Goal: Navigation & Orientation: Find specific page/section

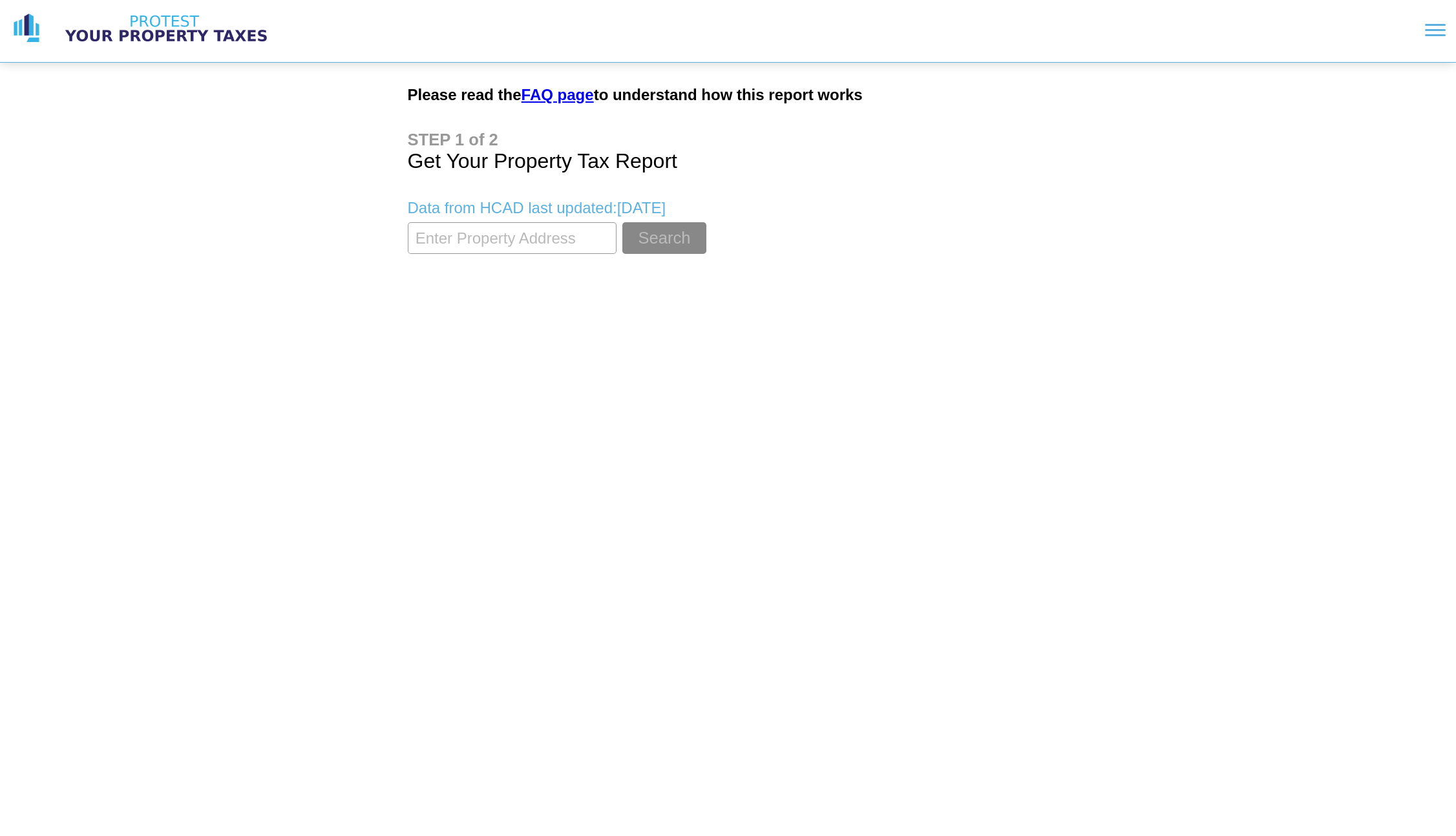
click at [568, 105] on main "Please read the FAQ page to understand how this report works Get Your Property …" at bounding box center [729, 170] width 662 height 213
click at [1444, 29] on div at bounding box center [1435, 30] width 21 height 2
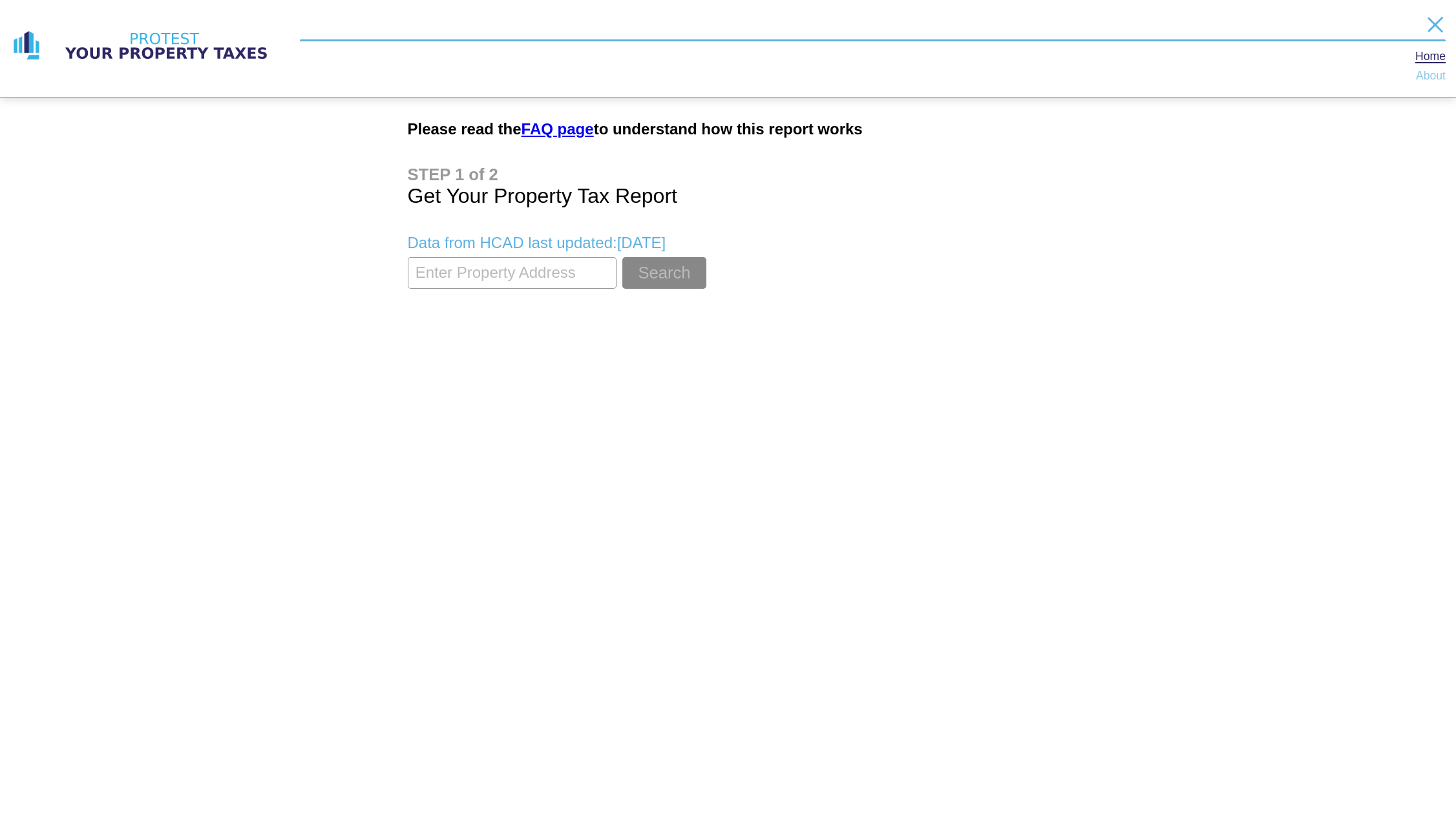
click at [1430, 75] on link "About" at bounding box center [1431, 76] width 30 height 10
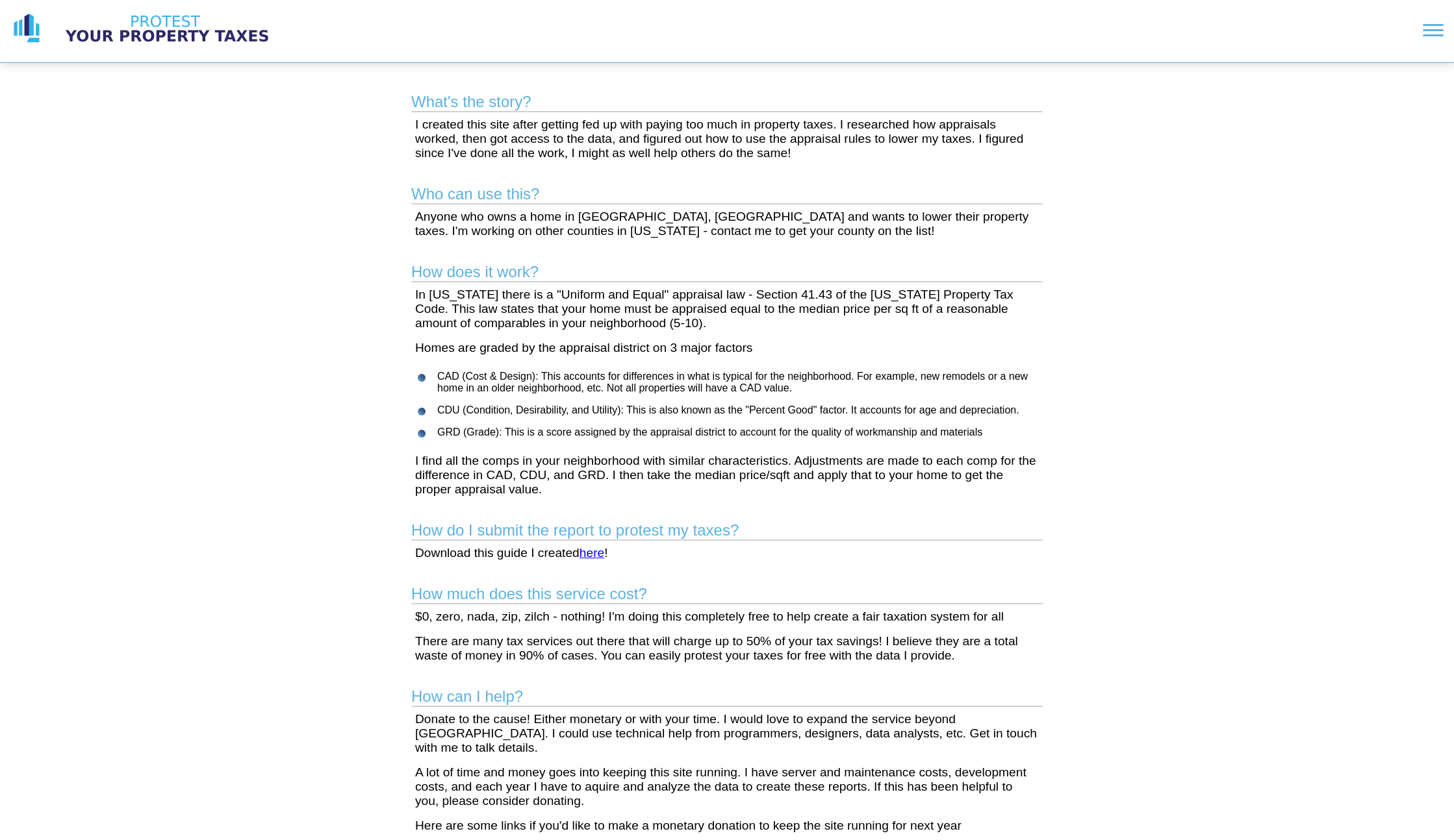
click at [196, 24] on img at bounding box center [167, 28] width 227 height 33
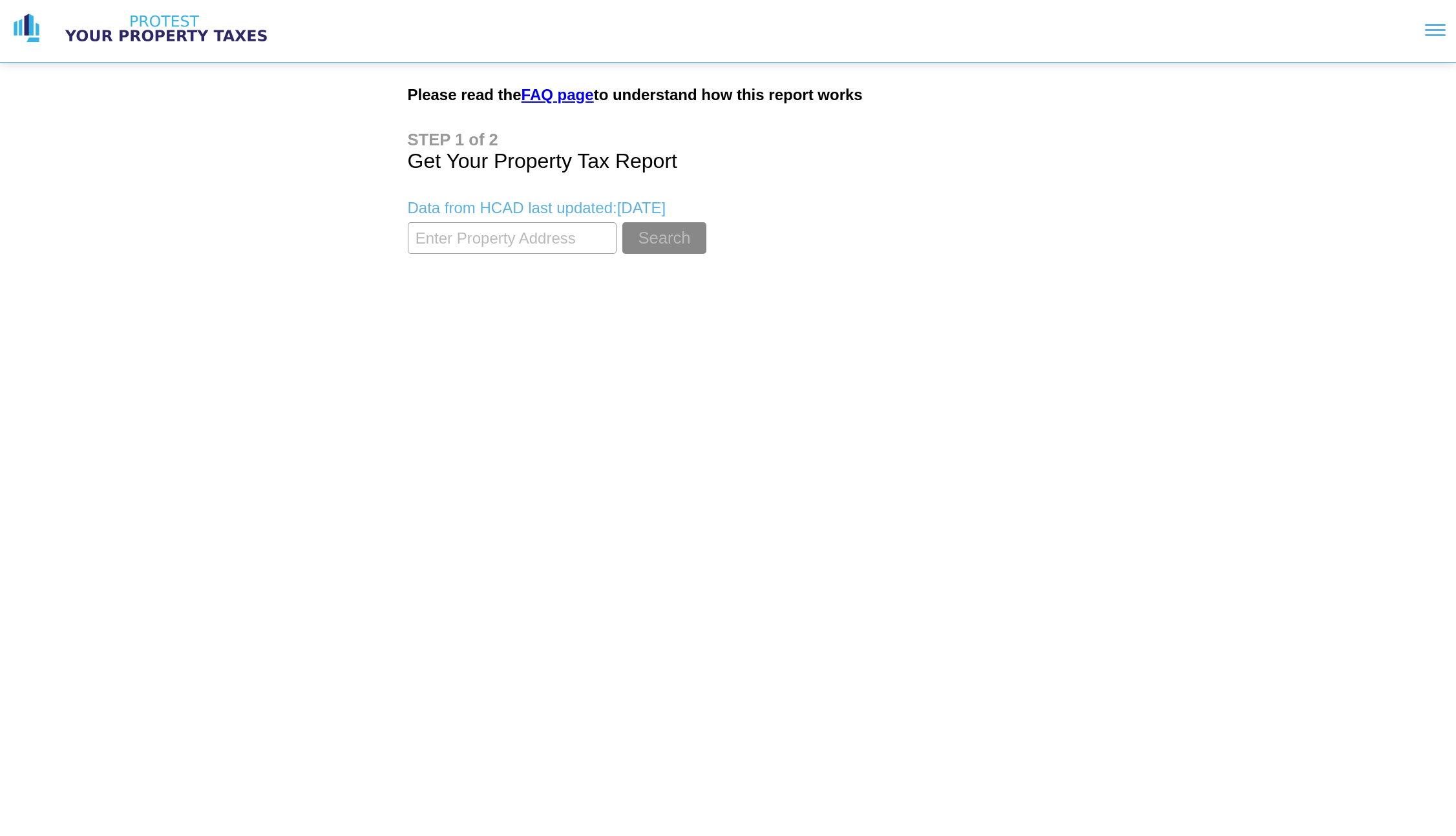
click at [472, 144] on h1 "Get Your Property Tax Report" at bounding box center [728, 151] width 641 height 43
